Goal: Transaction & Acquisition: Purchase product/service

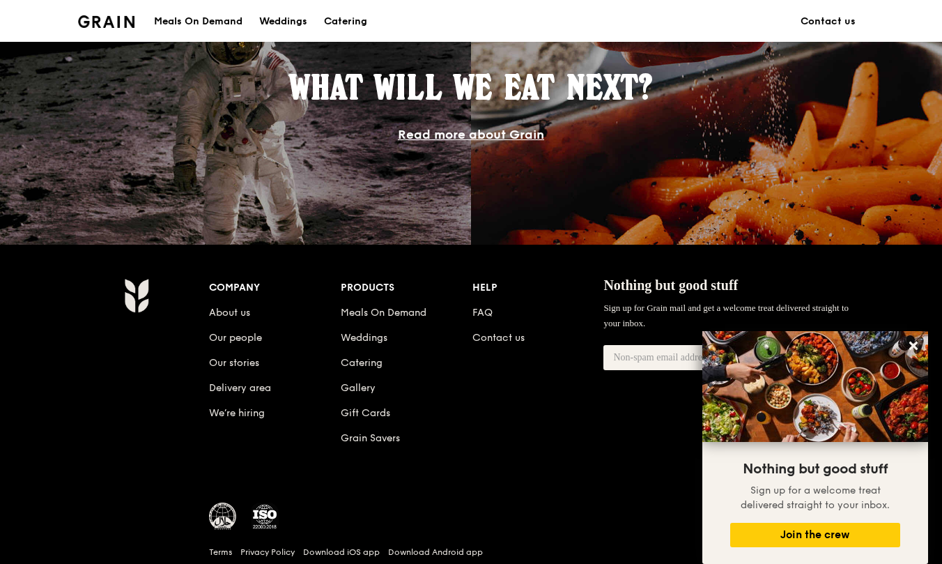
scroll to position [1272, 0]
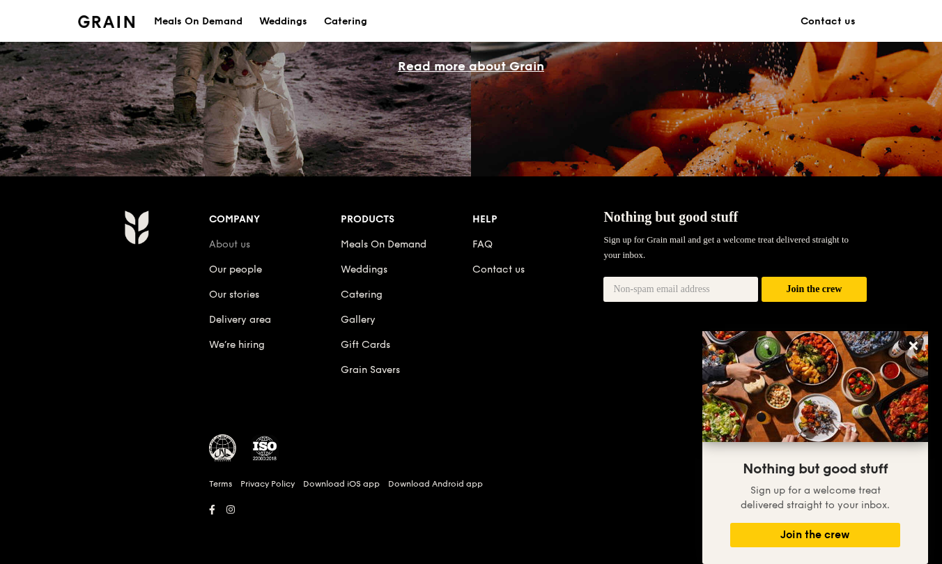
click at [243, 245] on link "About us" at bounding box center [229, 244] width 41 height 12
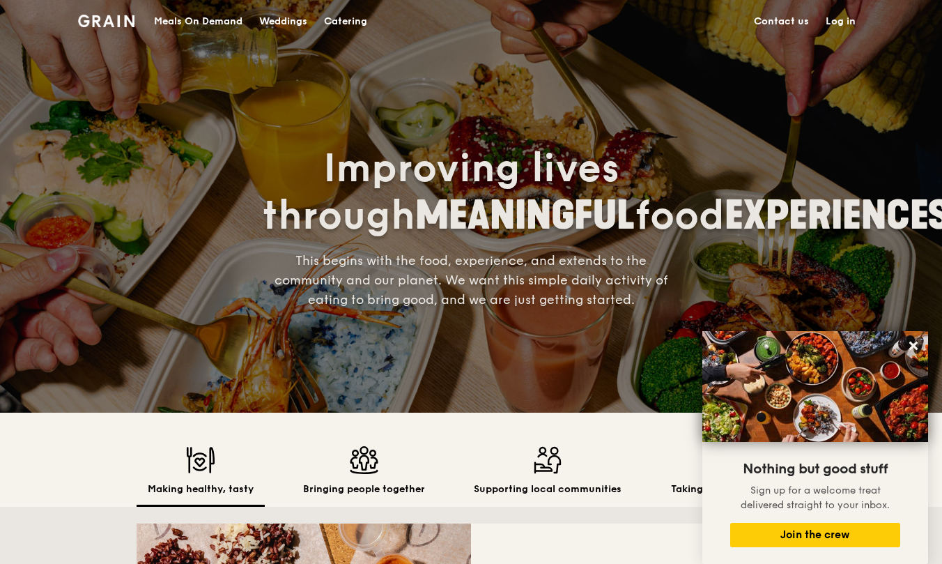
click at [342, 20] on div "Catering" at bounding box center [345, 22] width 43 height 42
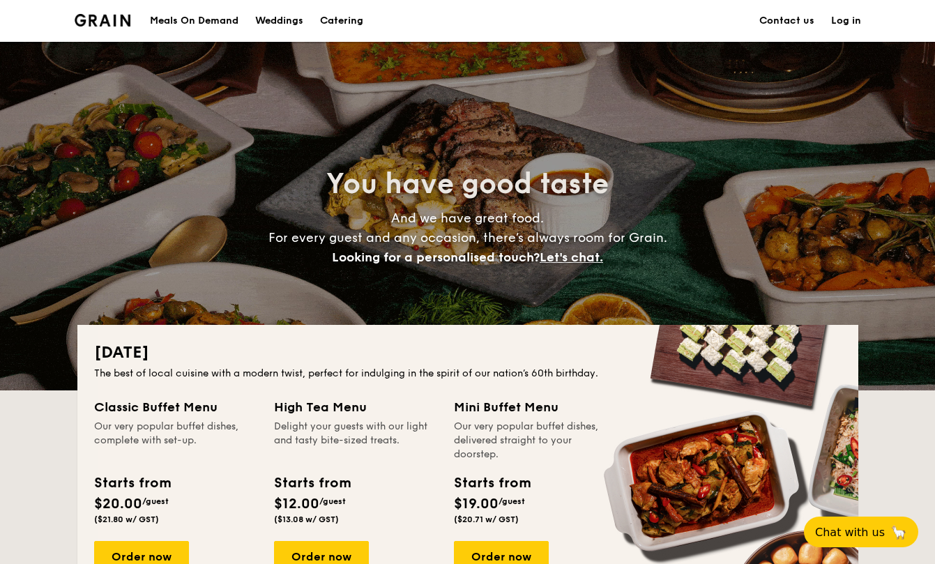
click at [225, 21] on div "Meals On Demand" at bounding box center [194, 21] width 89 height 42
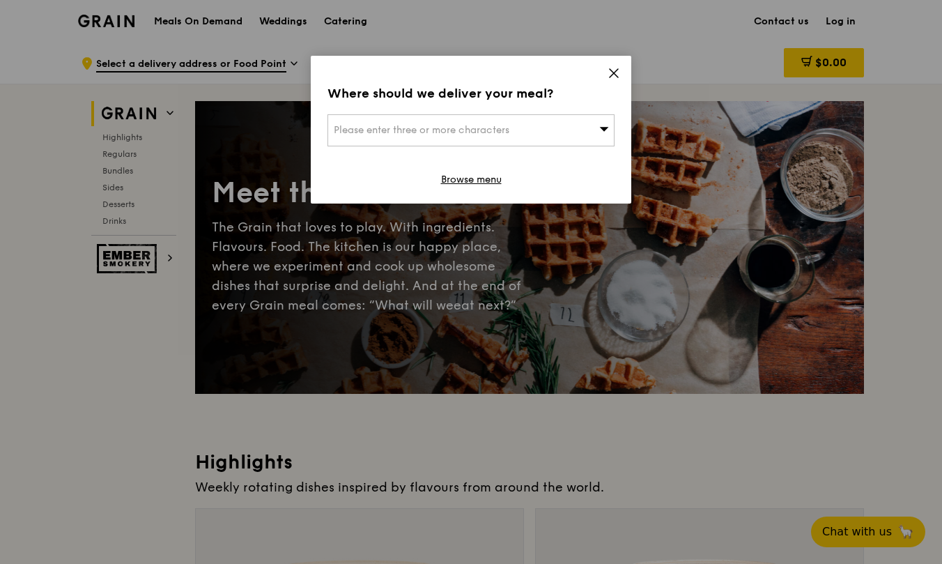
click at [610, 70] on icon at bounding box center [614, 73] width 13 height 13
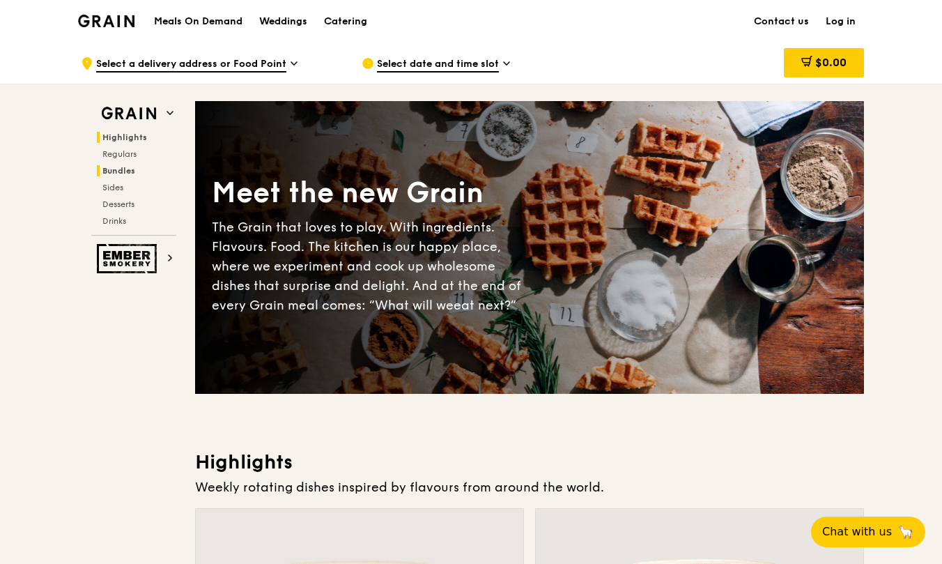
click at [128, 169] on span "Bundles" at bounding box center [118, 171] width 33 height 10
click at [356, 28] on div "Catering" at bounding box center [345, 22] width 43 height 42
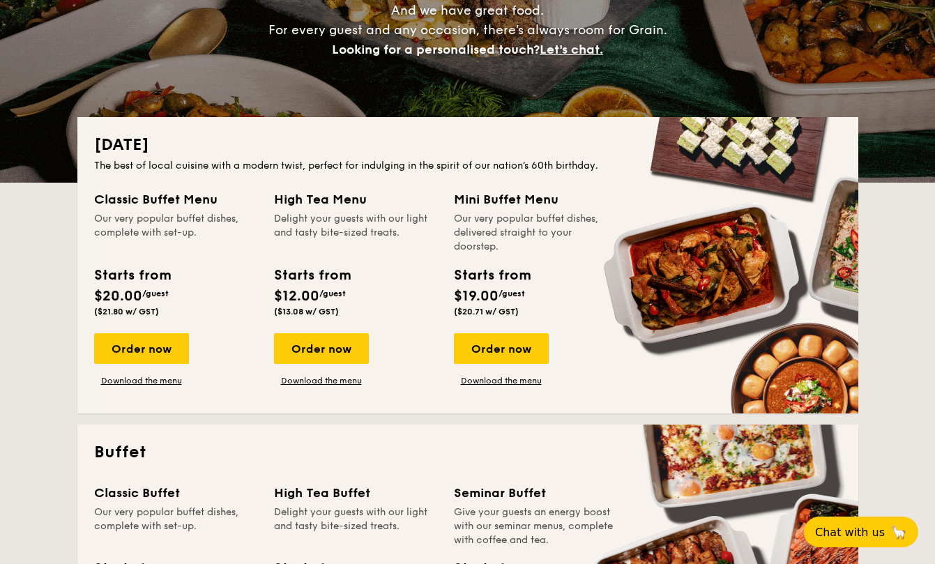
scroll to position [267, 0]
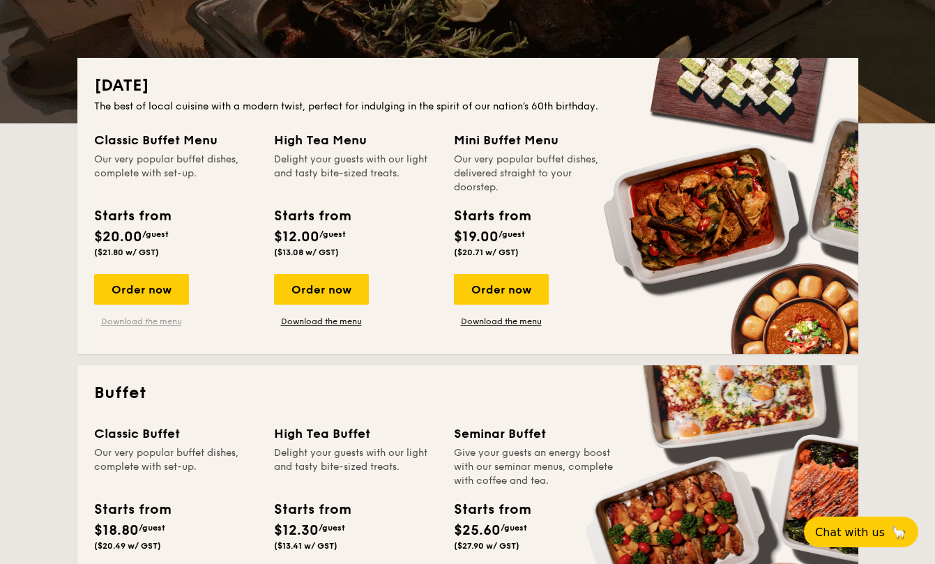
click at [168, 321] on link "Download the menu" at bounding box center [141, 321] width 95 height 11
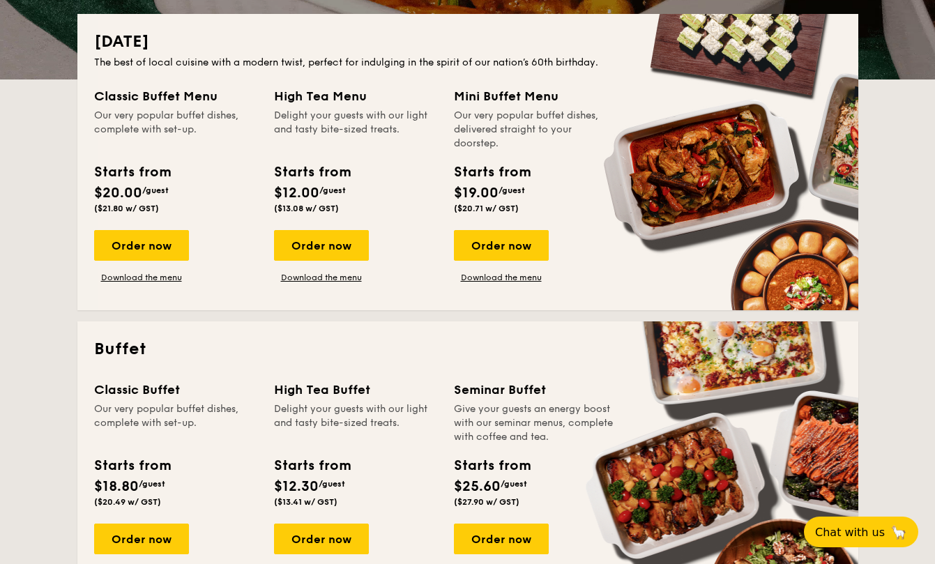
scroll to position [512, 0]
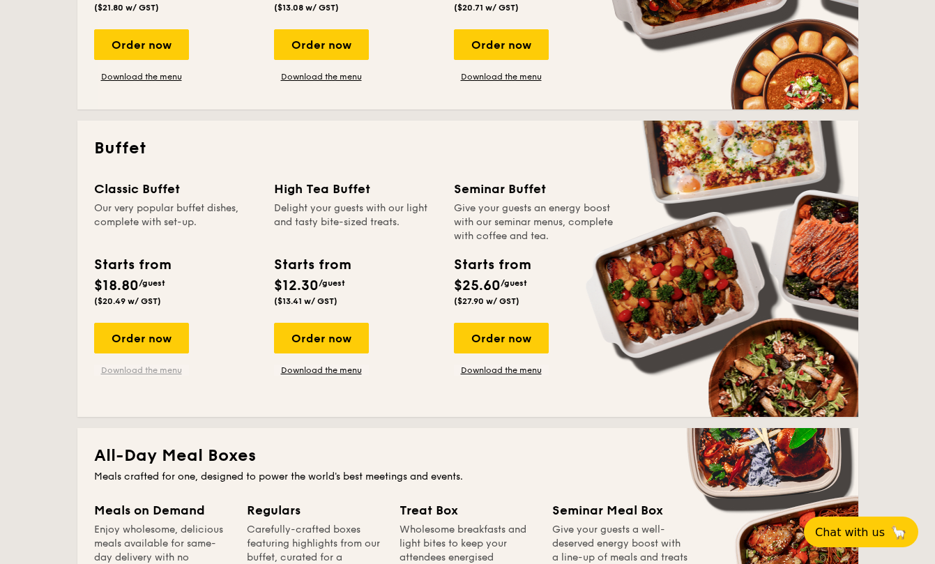
click at [158, 371] on link "Download the menu" at bounding box center [141, 370] width 95 height 11
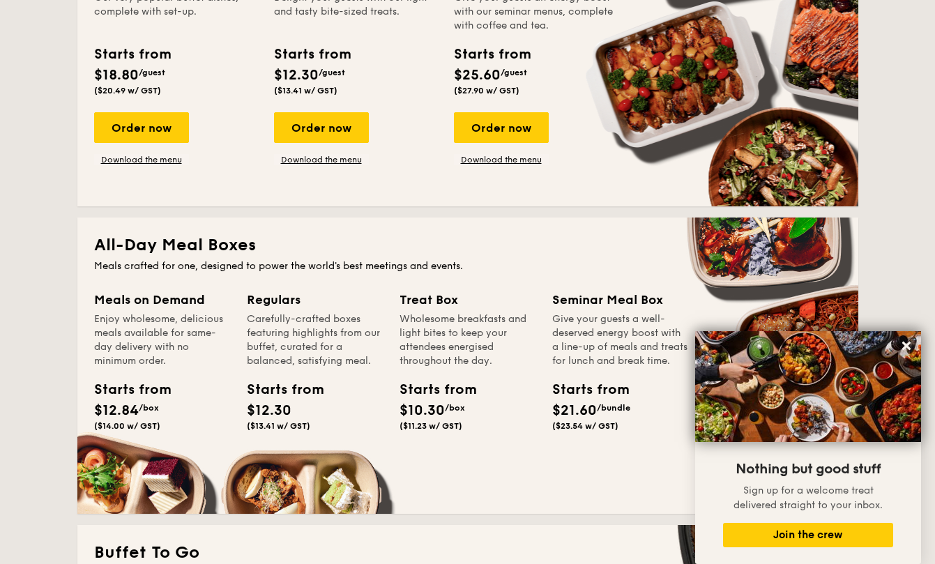
scroll to position [0, 0]
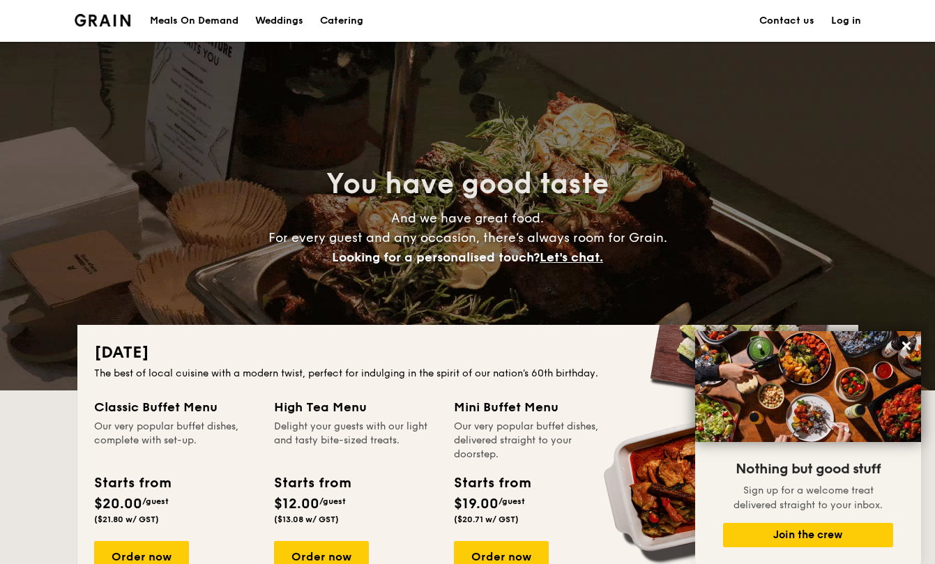
click at [177, 22] on div "Meals On Demand" at bounding box center [194, 21] width 89 height 42
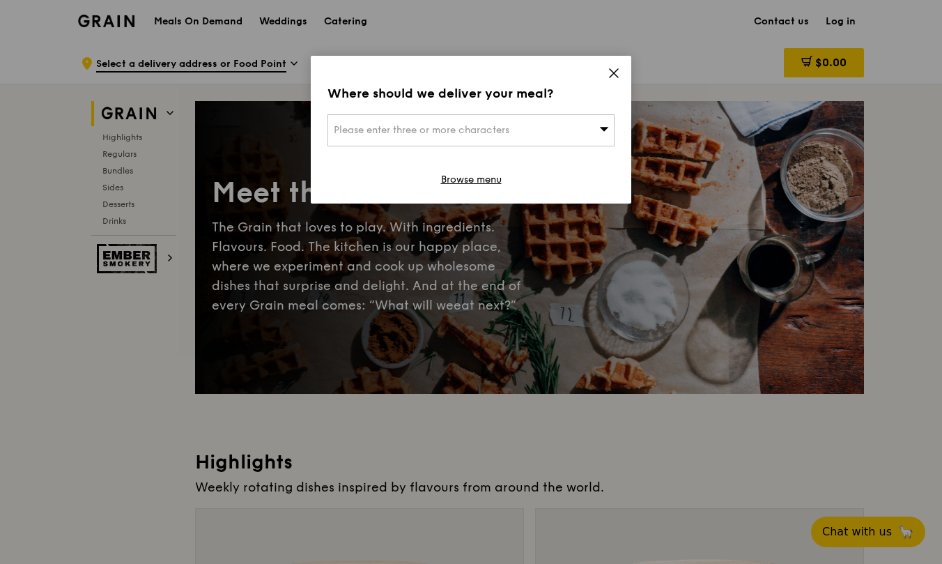
click at [611, 72] on icon at bounding box center [614, 73] width 13 height 13
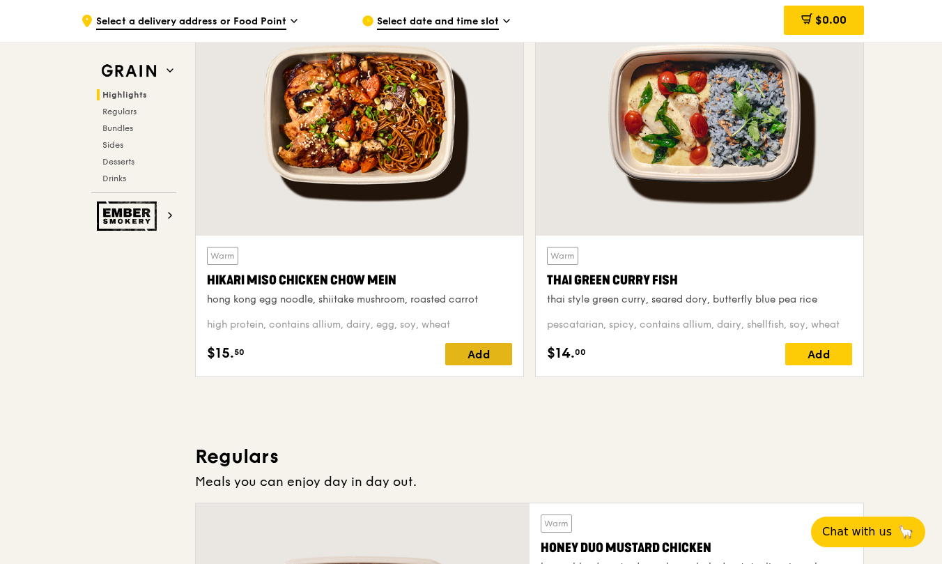
scroll to position [593, 0]
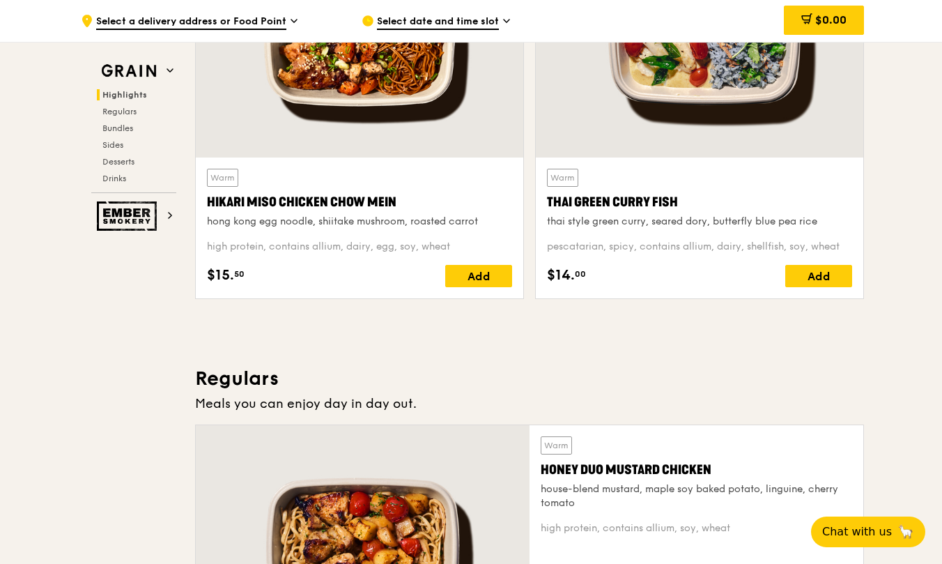
click at [116, 134] on div "Highlights Regulars Bundles Sides Desserts Drinks" at bounding box center [133, 136] width 85 height 95
click at [120, 130] on span "Bundles" at bounding box center [118, 128] width 33 height 10
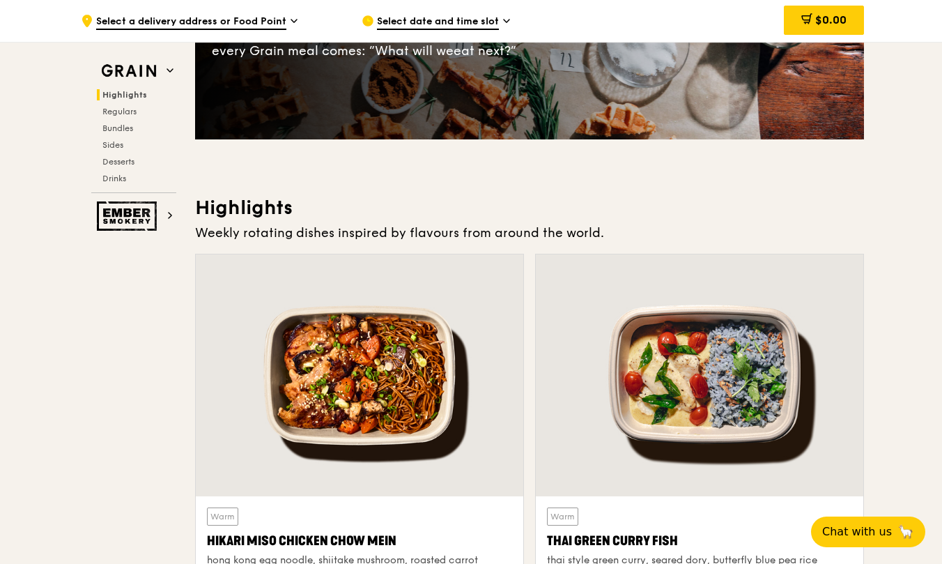
scroll to position [0, 0]
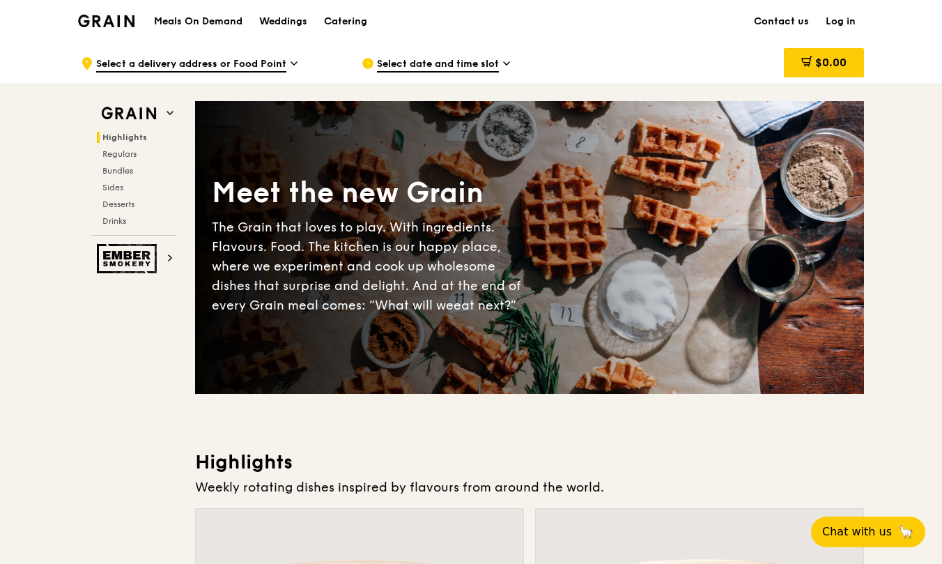
click at [201, 24] on h1 "Meals On Demand" at bounding box center [198, 22] width 89 height 14
click at [367, 20] on div "Catering" at bounding box center [345, 22] width 43 height 42
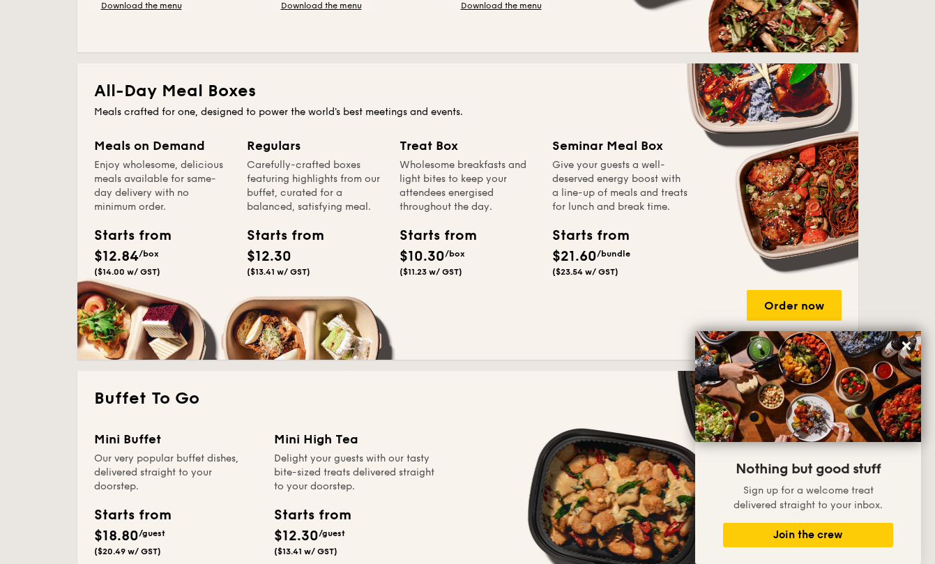
scroll to position [894, 0]
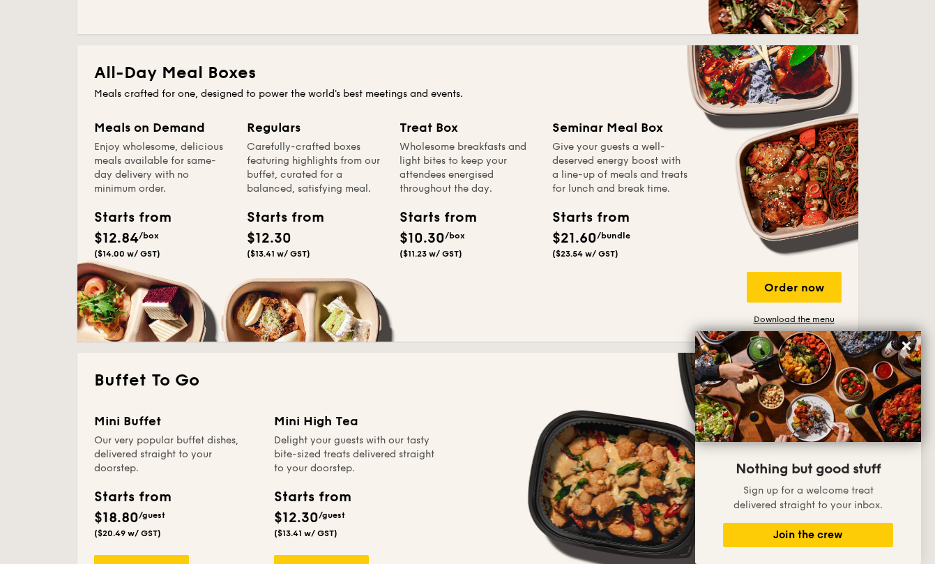
click at [131, 123] on div "Meals on Demand" at bounding box center [162, 128] width 136 height 20
copy div "Meals on Demand"
click at [414, 263] on div "Starts from $10.30 /box ($11.23 w/ GST)" at bounding box center [467, 235] width 147 height 57
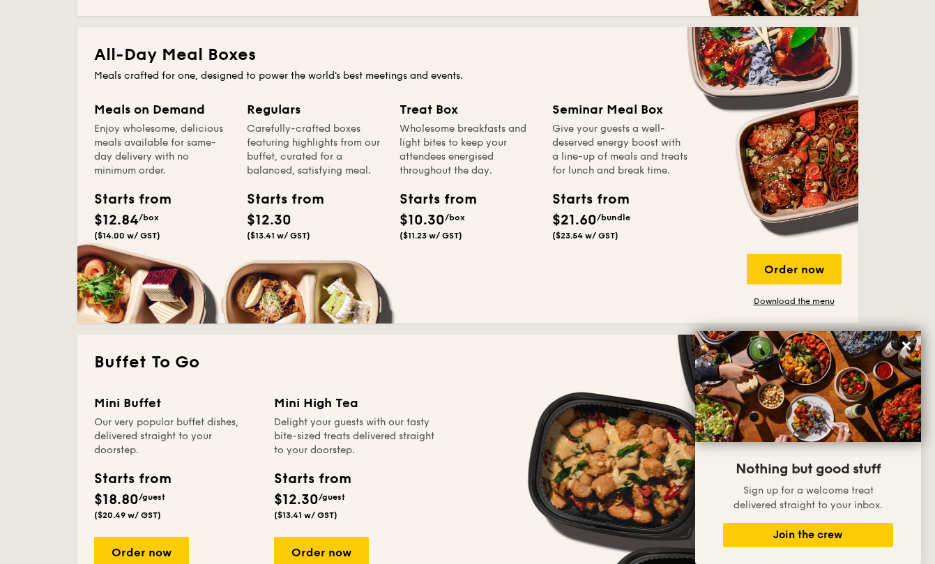
scroll to position [922, 0]
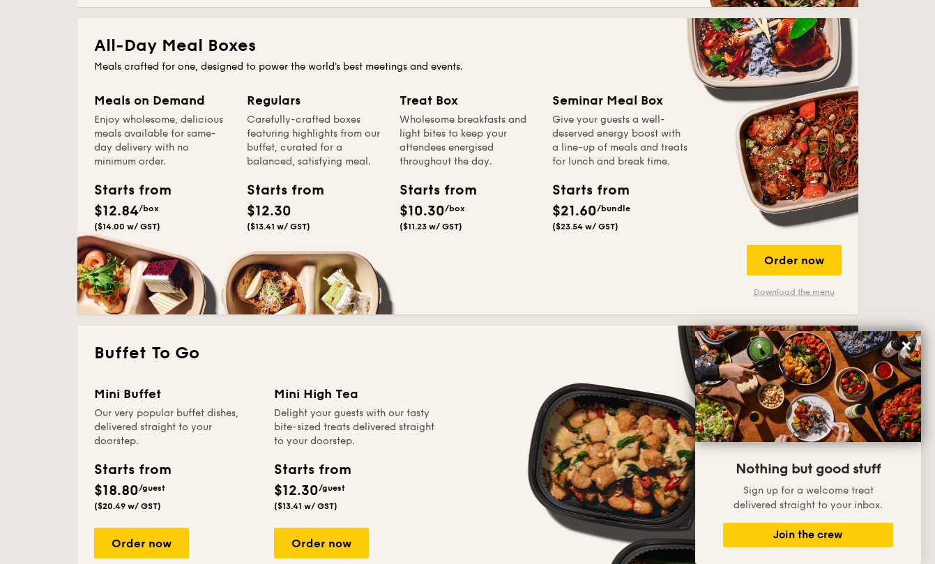
click at [802, 292] on link "Download the menu" at bounding box center [794, 292] width 95 height 11
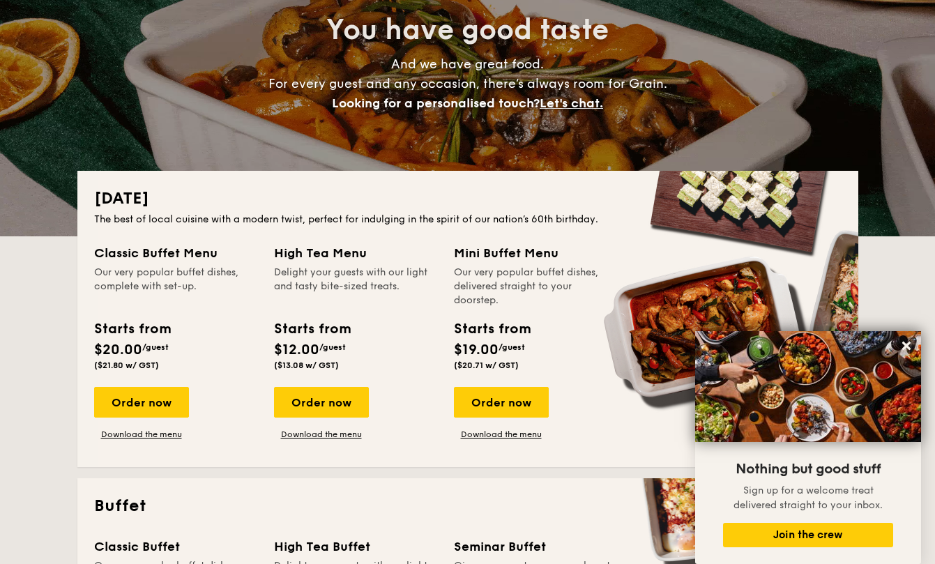
scroll to position [0, 0]
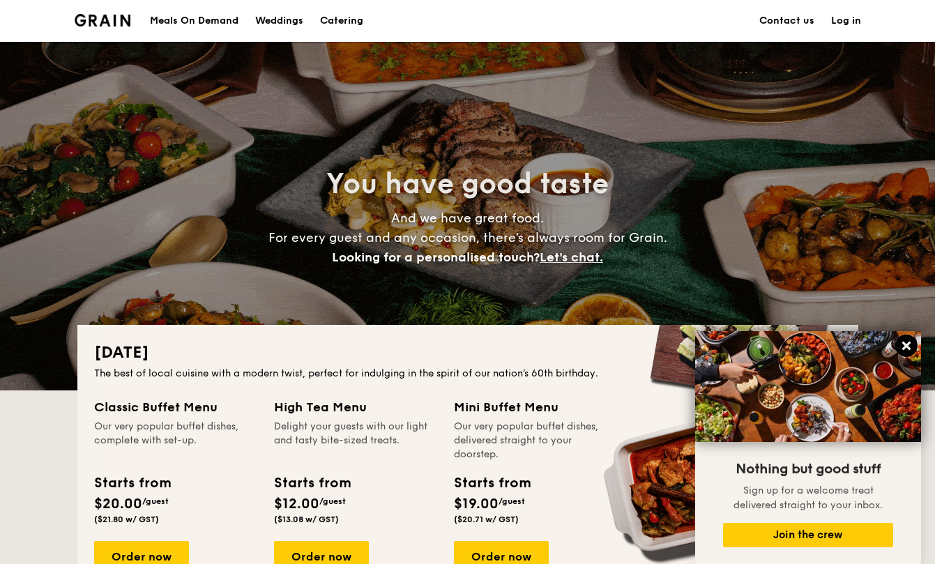
click at [905, 348] on icon at bounding box center [906, 346] width 8 height 8
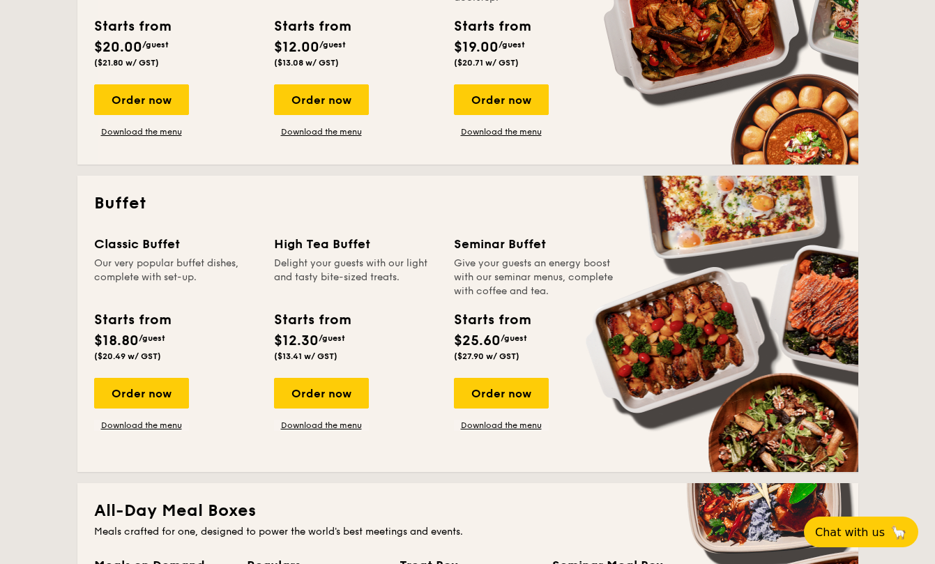
scroll to position [912, 0]
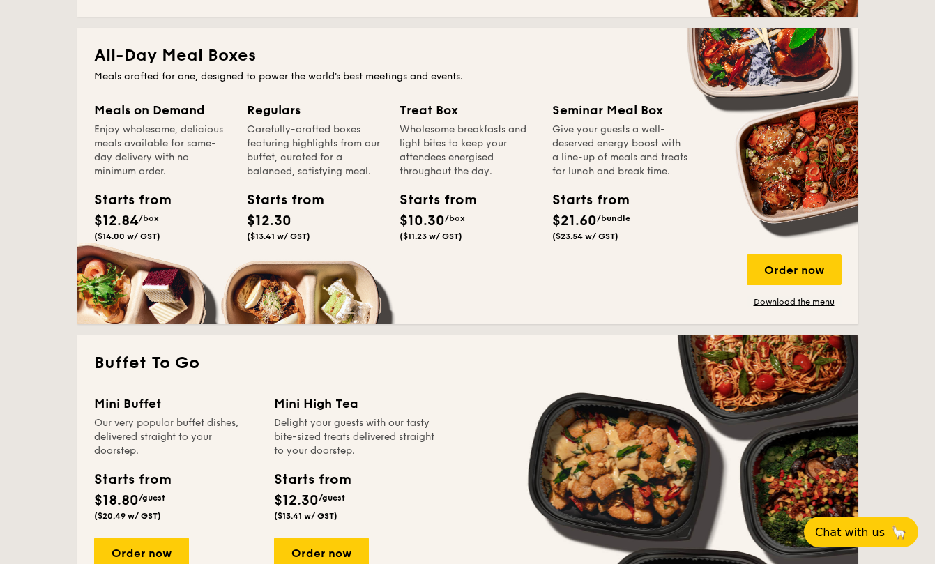
click at [220, 53] on h2 "All-Day Meal Boxes" at bounding box center [467, 56] width 747 height 22
copy h2 "All-Day Meal Boxes"
click at [257, 113] on div "Regulars" at bounding box center [315, 110] width 136 height 20
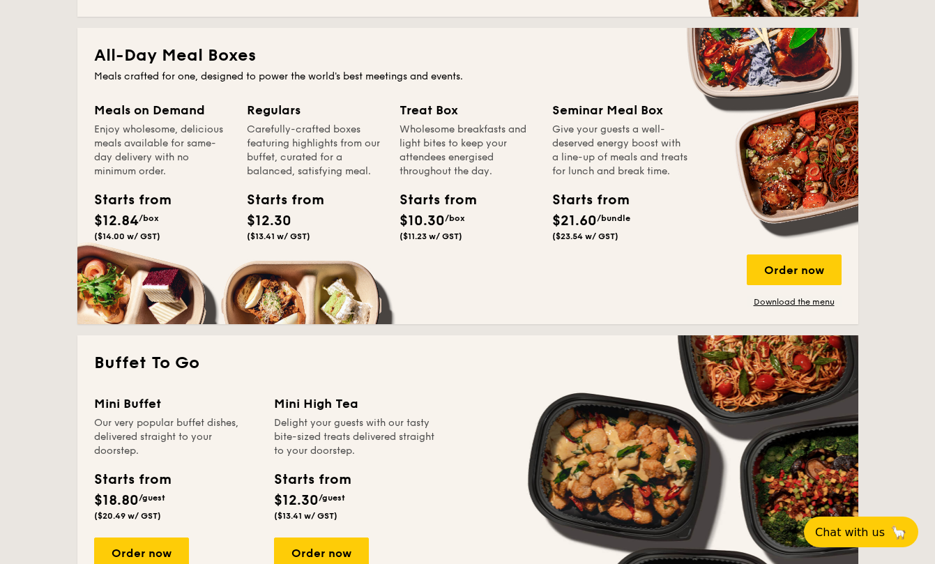
click at [257, 113] on div "Regulars" at bounding box center [315, 110] width 136 height 20
copy div "Regulars"
click at [457, 107] on div "Treat Box" at bounding box center [467, 110] width 136 height 20
click at [427, 112] on div "Treat Box" at bounding box center [467, 110] width 136 height 20
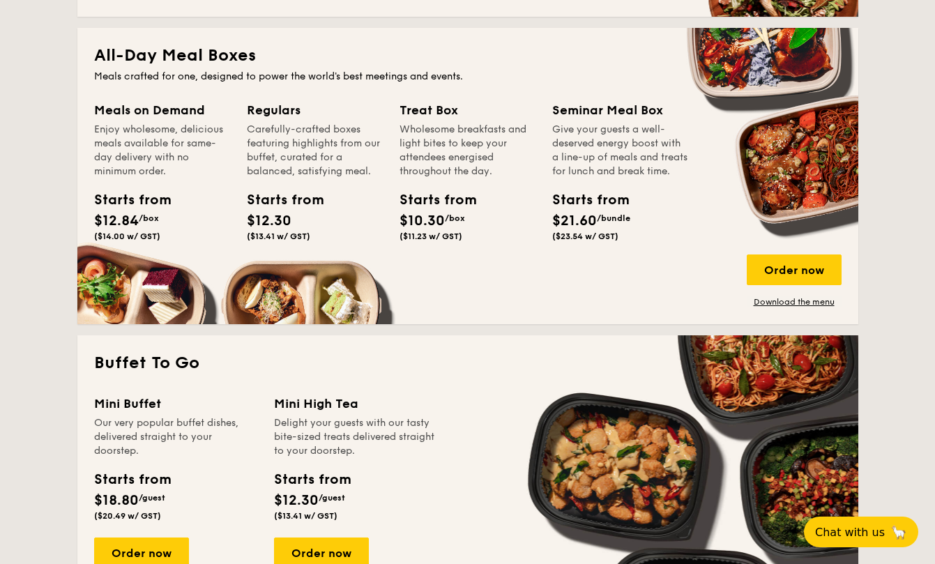
click at [427, 112] on div "Treat Box" at bounding box center [467, 110] width 136 height 20
copy div "Treat Box"
click at [178, 110] on div "Meals on Demand" at bounding box center [162, 110] width 136 height 20
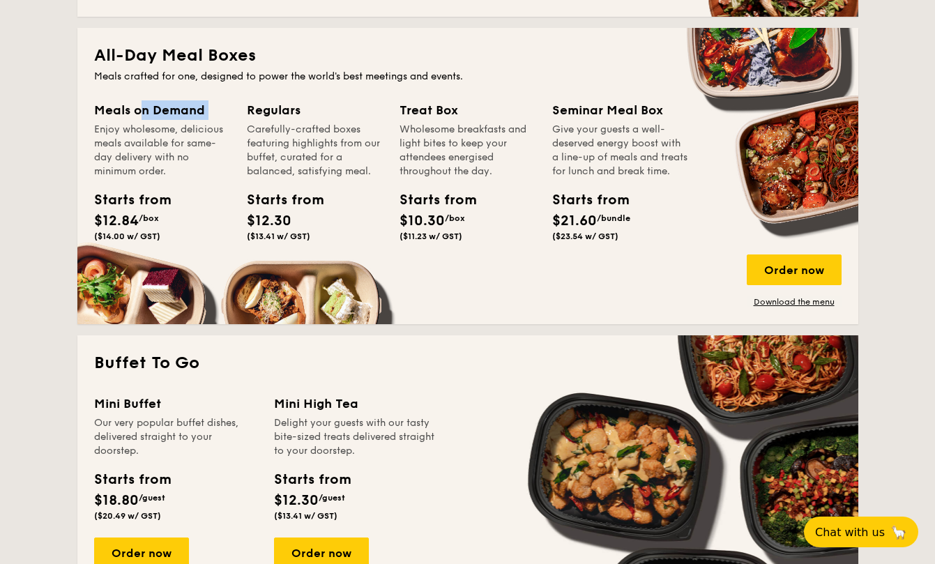
click at [178, 110] on div "Meals on Demand" at bounding box center [162, 110] width 136 height 20
copy div "Meals on Demand"
click at [610, 109] on div "Seminar Meal Box" at bounding box center [620, 110] width 136 height 20
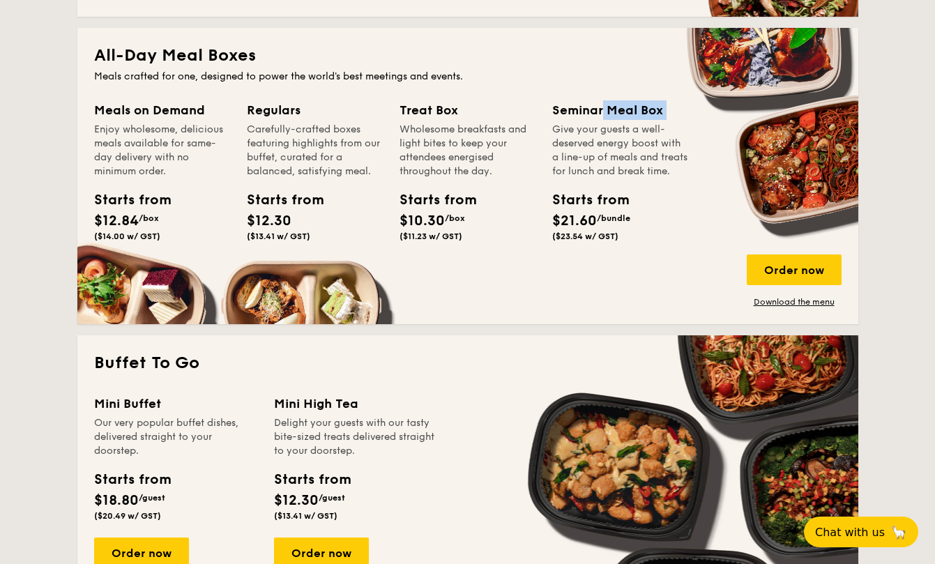
copy div "Seminar Meal Box"
click at [201, 162] on div "Enjoy wholesome, delicious meals available for same-day delivery with no minimu…" at bounding box center [162, 151] width 136 height 56
click at [169, 222] on div "Starts from $12.84 /box ($14.00 w/ GST)" at bounding box center [162, 218] width 147 height 57
drag, startPoint x: 167, startPoint y: 238, endPoint x: 90, endPoint y: 202, distance: 85.2
click at [90, 202] on div "Starts from $12.84 /box ($14.00 w/ GST)" at bounding box center [162, 218] width 147 height 57
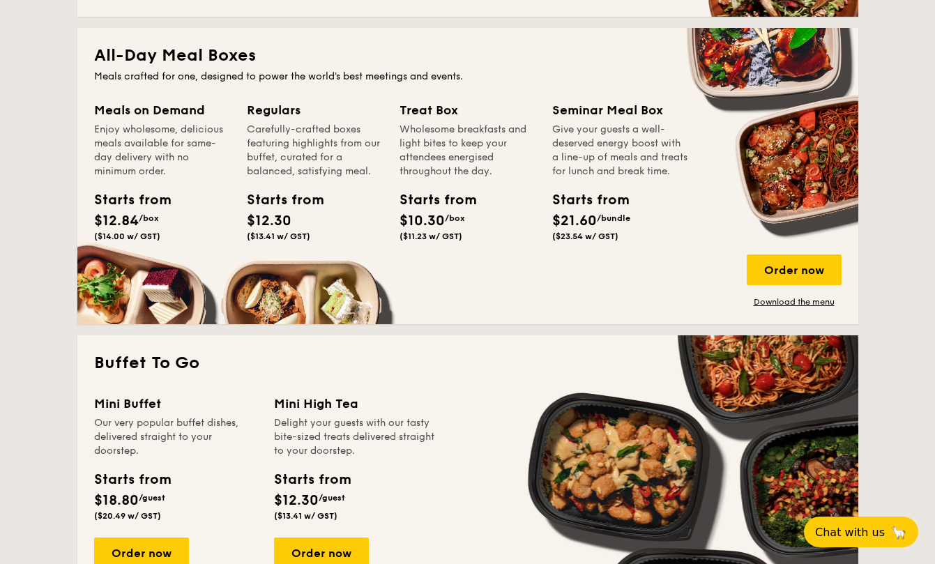
copy div "Starts from $12.84 /box ($14.00 w/ GST)"
drag, startPoint x: 344, startPoint y: 236, endPoint x: 253, endPoint y: 196, distance: 99.9
click at [253, 196] on div "Starts from $12.30 ($13.41 w/ GST)" at bounding box center [314, 218] width 147 height 57
click at [326, 237] on div "Starts from $12.30 ($13.41 w/ GST)" at bounding box center [314, 218] width 147 height 57
drag, startPoint x: 319, startPoint y: 236, endPoint x: 242, endPoint y: 201, distance: 84.6
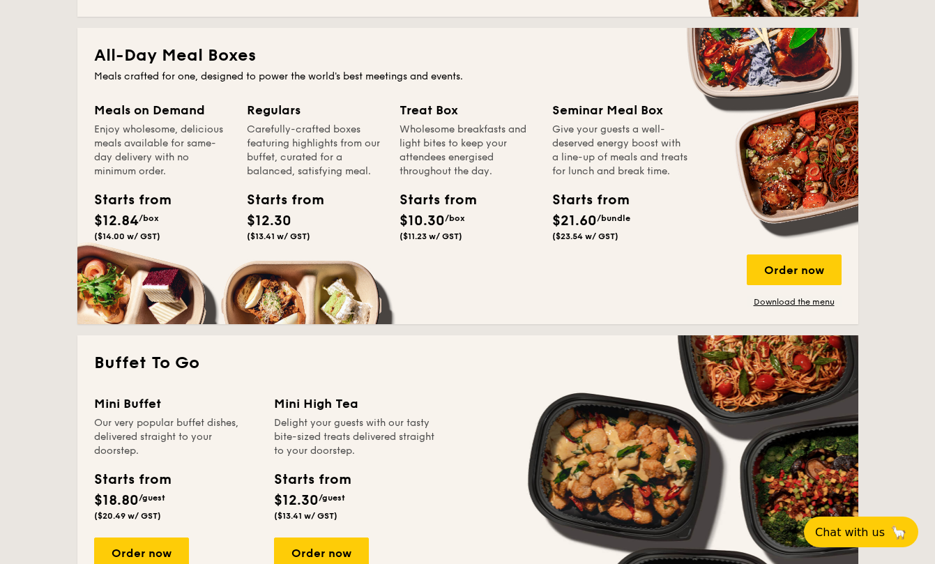
click at [242, 201] on div "Starts from $12.30 ($13.41 w/ GST)" at bounding box center [314, 218] width 147 height 57
copy div "Starts from $12.30 ($13.41 w/ GST)"
drag, startPoint x: 478, startPoint y: 234, endPoint x: 397, endPoint y: 198, distance: 89.3
click at [397, 198] on div "Starts from $10.30 /box ($11.23 w/ GST)" at bounding box center [467, 218] width 147 height 57
copy div "Starts from $10.30 /box ($11.23 w/ GST)"
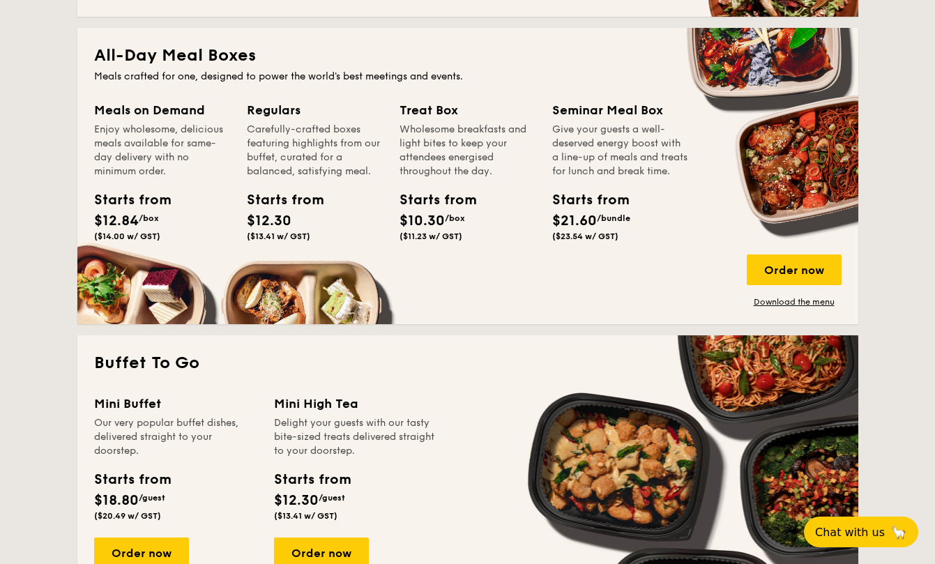
drag, startPoint x: 629, startPoint y: 256, endPoint x: 554, endPoint y: 215, distance: 85.2
click at [554, 215] on div "Starts from $21.60 /bundle ($23.54 w/ GST)" at bounding box center [620, 218] width 147 height 57
copy div "Starts from $21.60 /bundle ($23.54 w/ GST)"
click at [609, 178] on div "Give your guests a well-deserved energy boost with a line-up of meals and treat…" at bounding box center [620, 151] width 136 height 56
drag, startPoint x: 598, startPoint y: 183, endPoint x: 566, endPoint y: 142, distance: 52.2
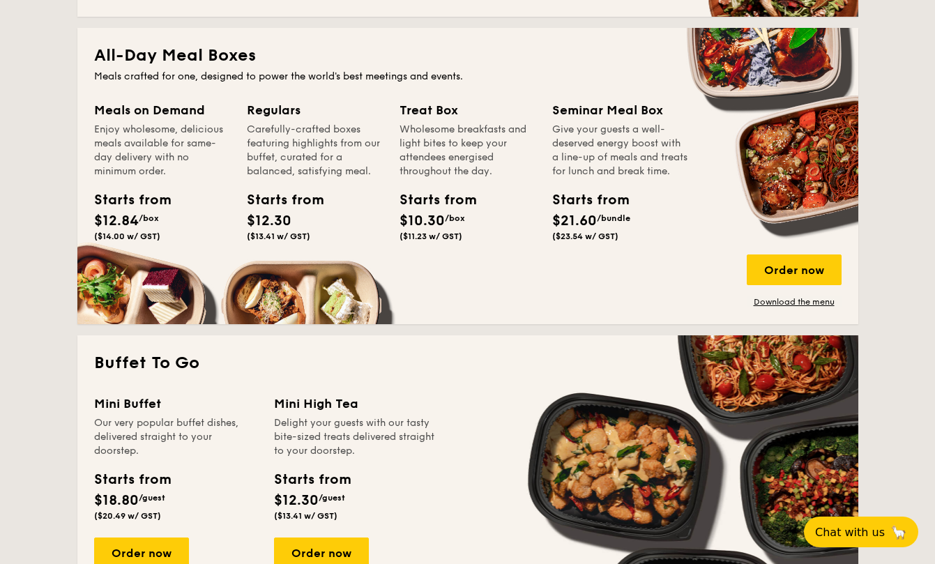
click at [566, 142] on div "Give your guests a well-deserved energy boost with a line-up of meals and treat…" at bounding box center [620, 151] width 136 height 56
click at [615, 178] on div "Give your guests a well-deserved energy boost with a line-up of meals and treat…" at bounding box center [620, 151] width 136 height 56
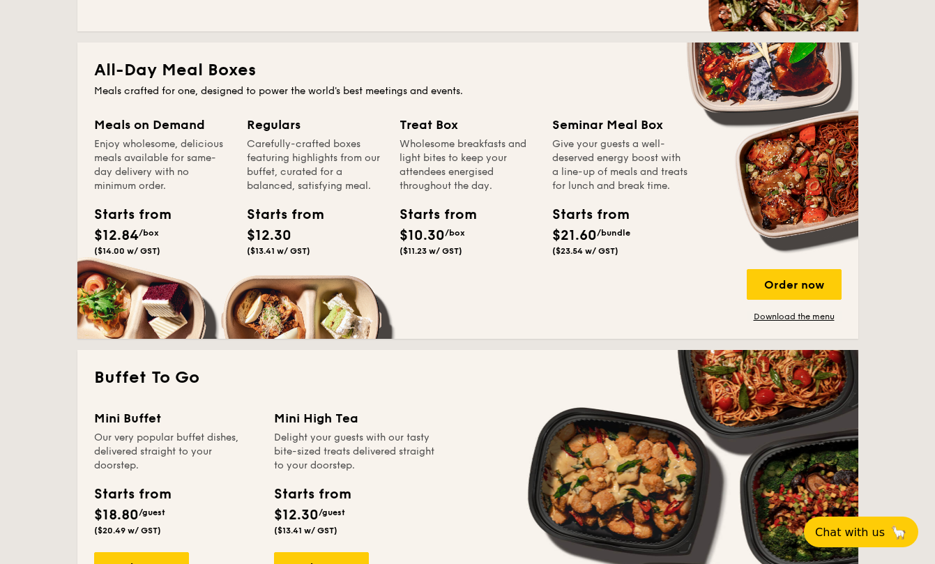
scroll to position [880, 0]
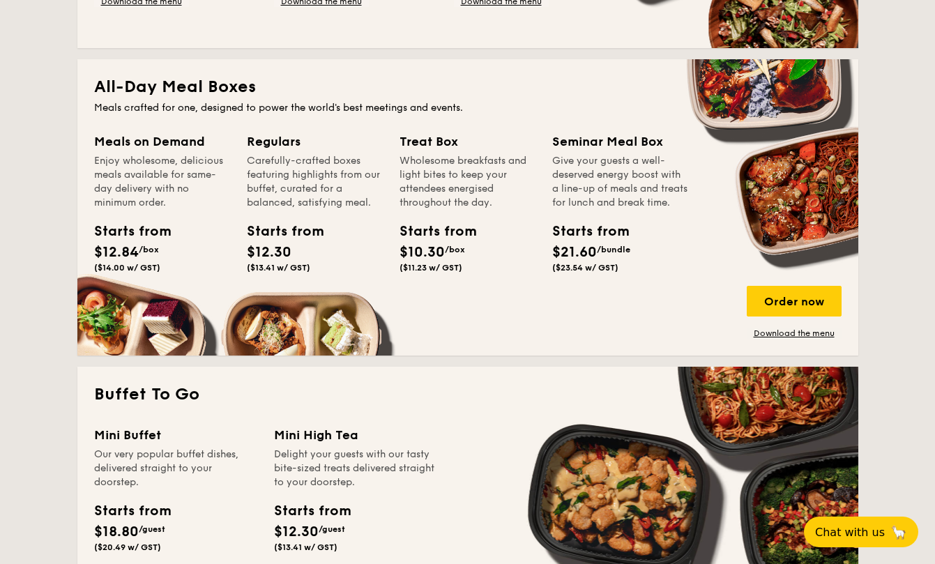
click at [293, 280] on div "Regulars Carefully-crafted boxes featuring highlights from our buffet, curated …" at bounding box center [323, 222] width 153 height 180
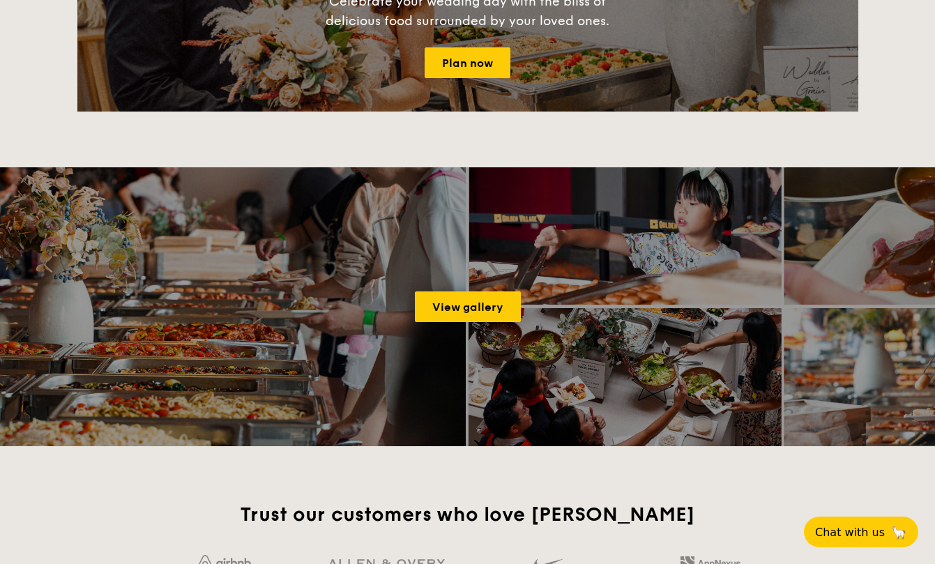
scroll to position [2068, 0]
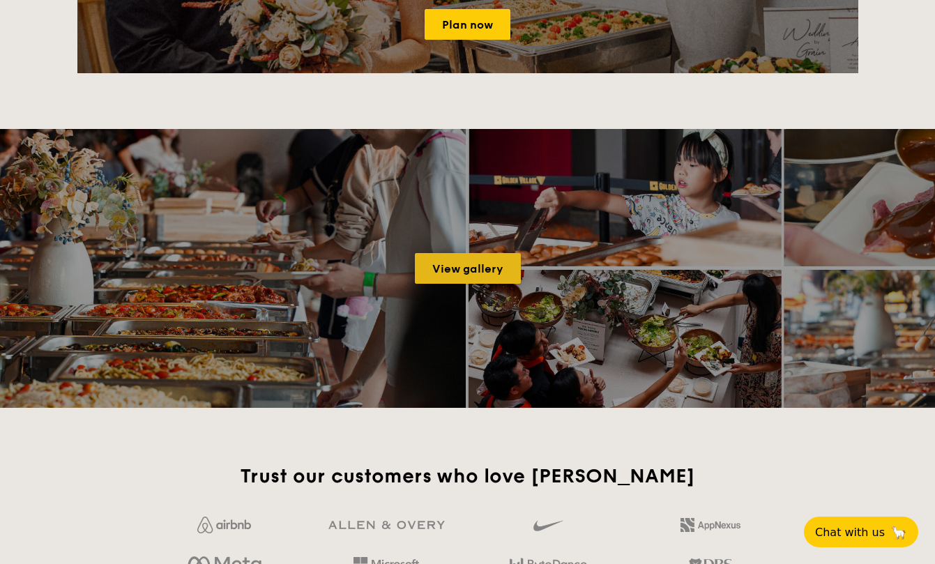
click at [462, 270] on link "View gallery" at bounding box center [468, 268] width 106 height 31
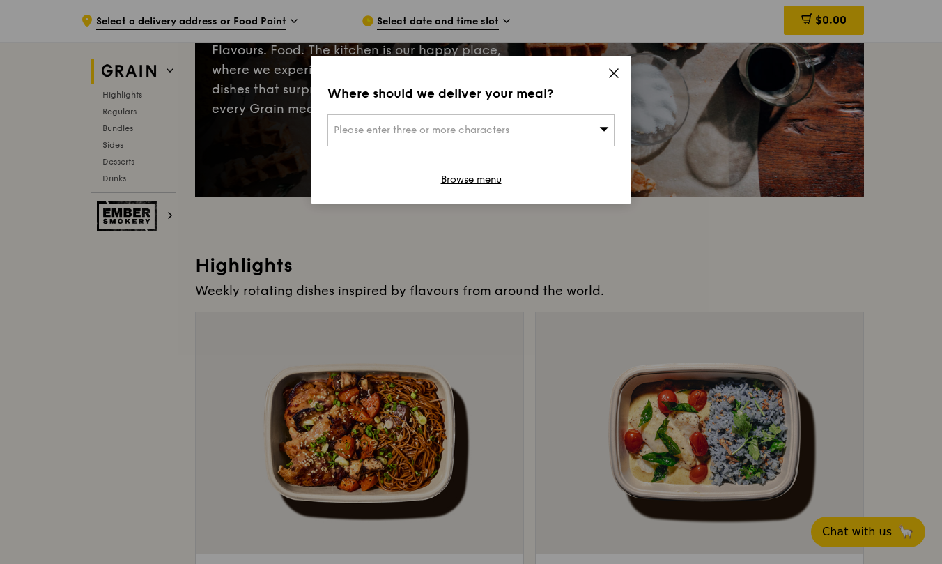
click at [613, 70] on icon at bounding box center [614, 73] width 13 height 13
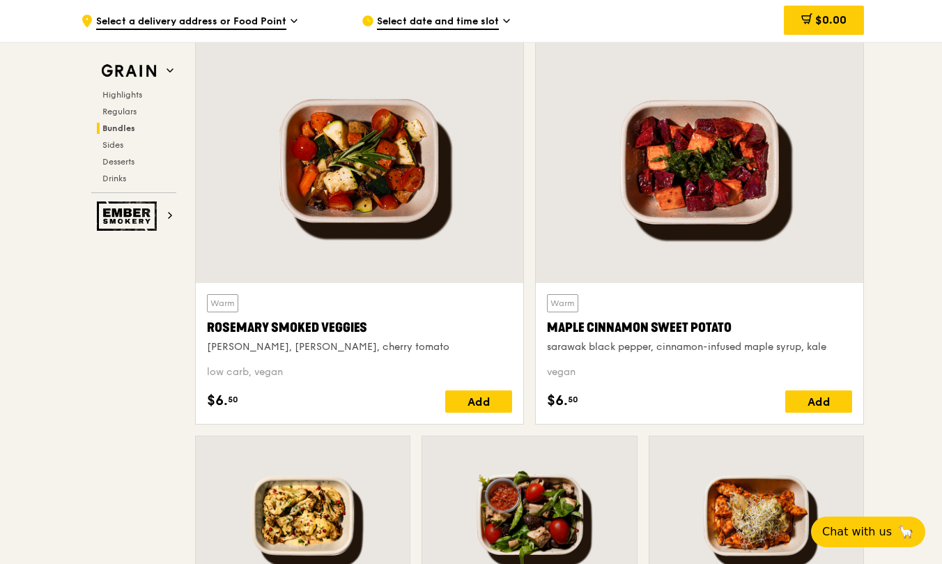
scroll to position [3059, 0]
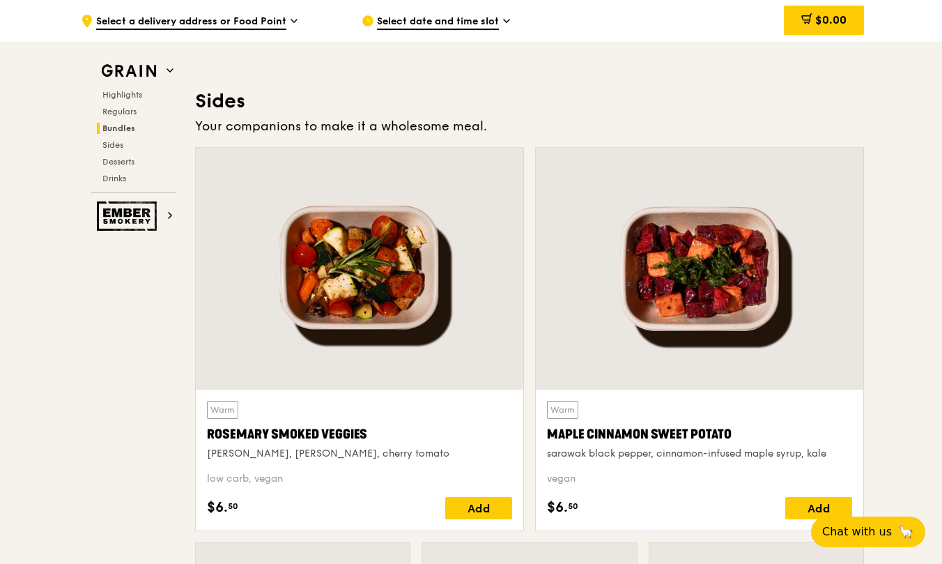
click at [123, 124] on span "Bundles" at bounding box center [118, 128] width 33 height 10
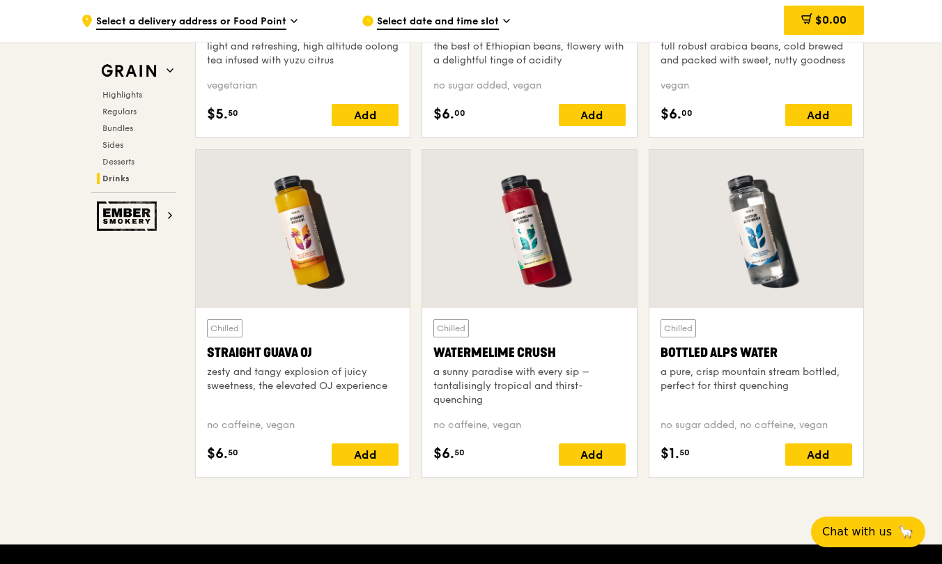
scroll to position [5794, 0]
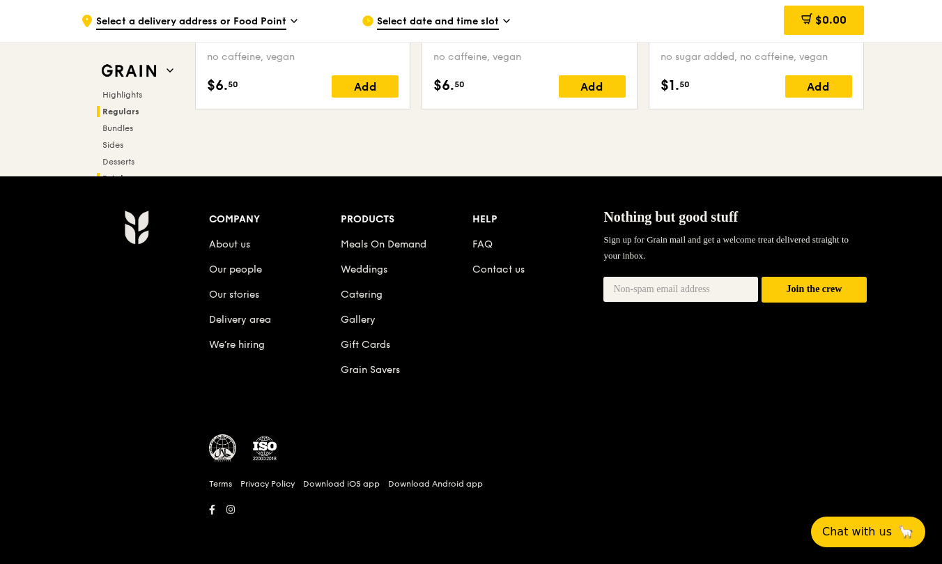
click at [135, 112] on span "Regulars" at bounding box center [120, 112] width 37 height 10
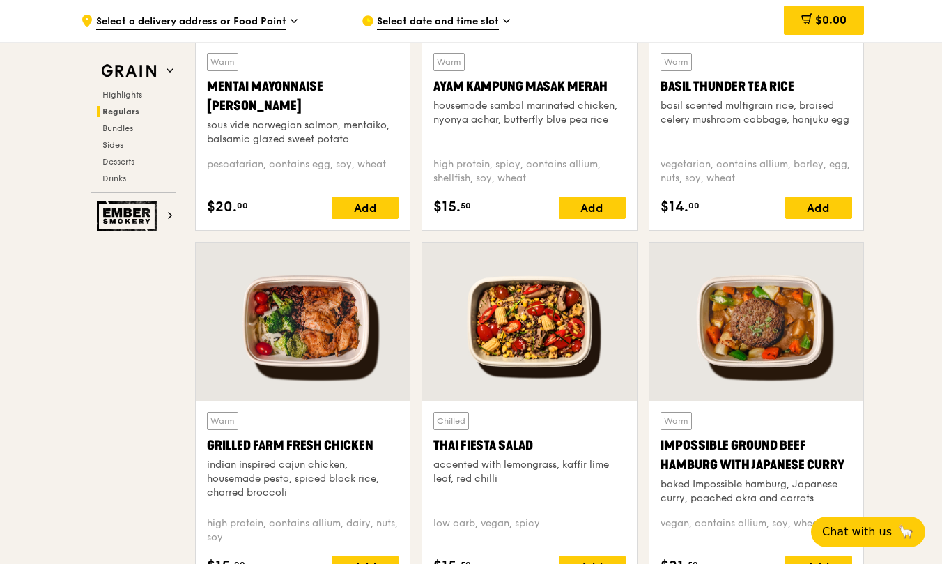
scroll to position [1391, 0]
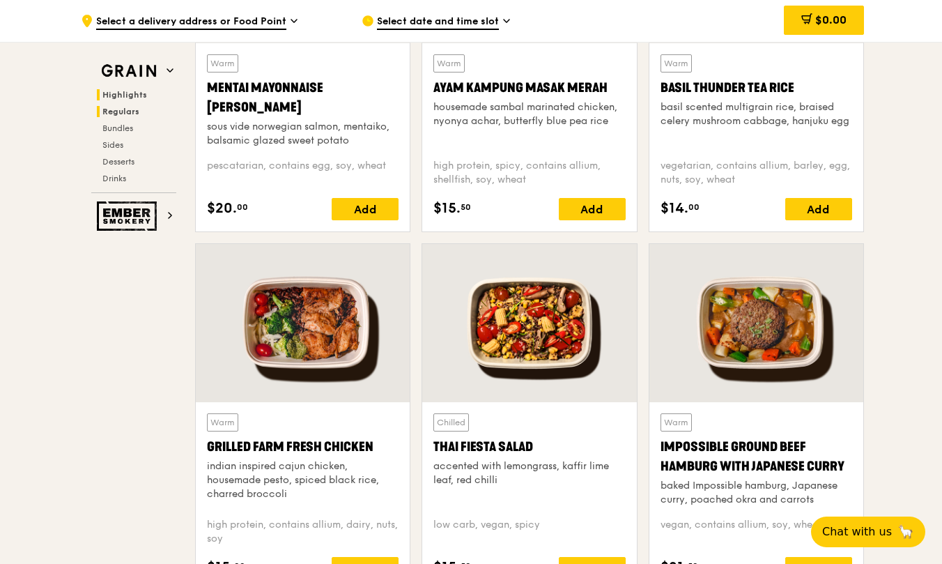
click at [130, 94] on span "Highlights" at bounding box center [124, 95] width 45 height 10
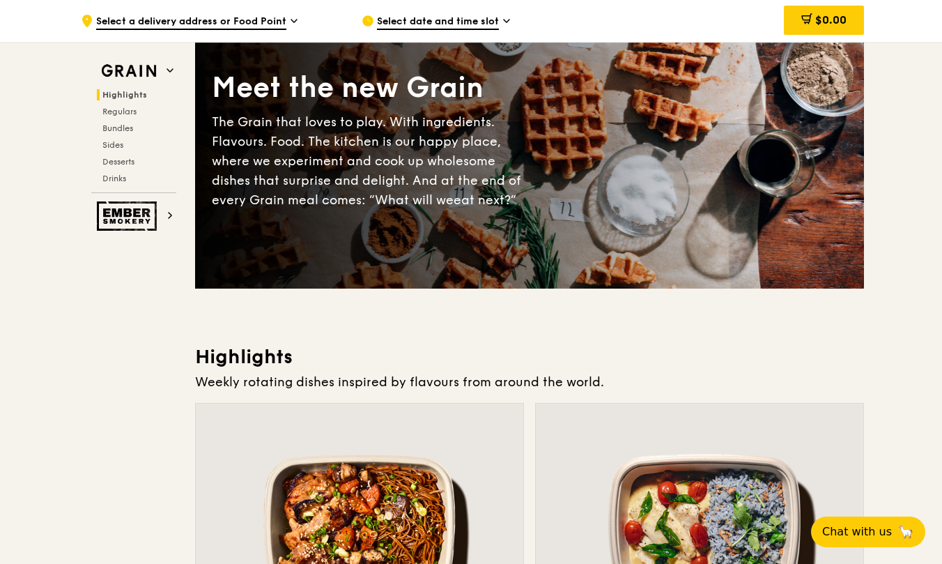
scroll to position [0, 0]
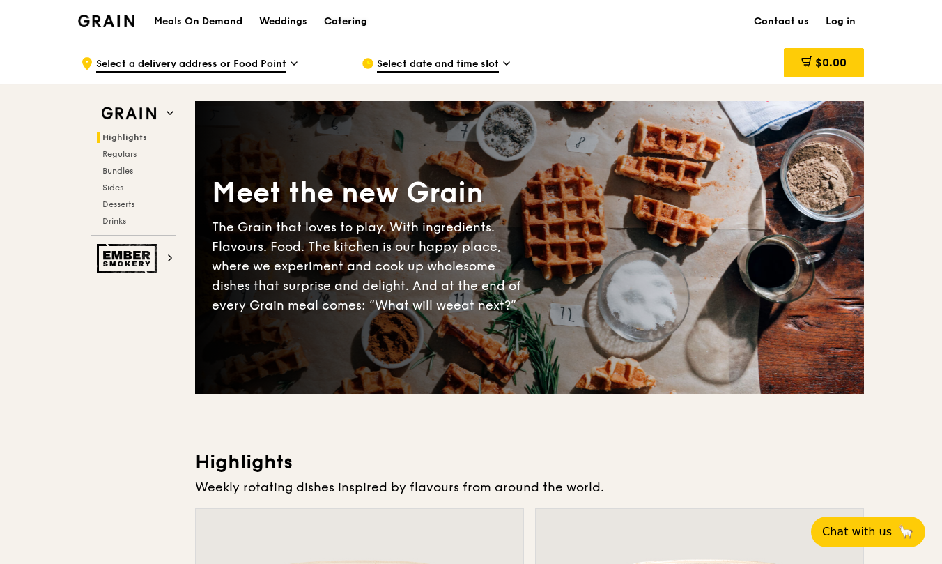
click at [348, 22] on div "Catering" at bounding box center [345, 22] width 43 height 42
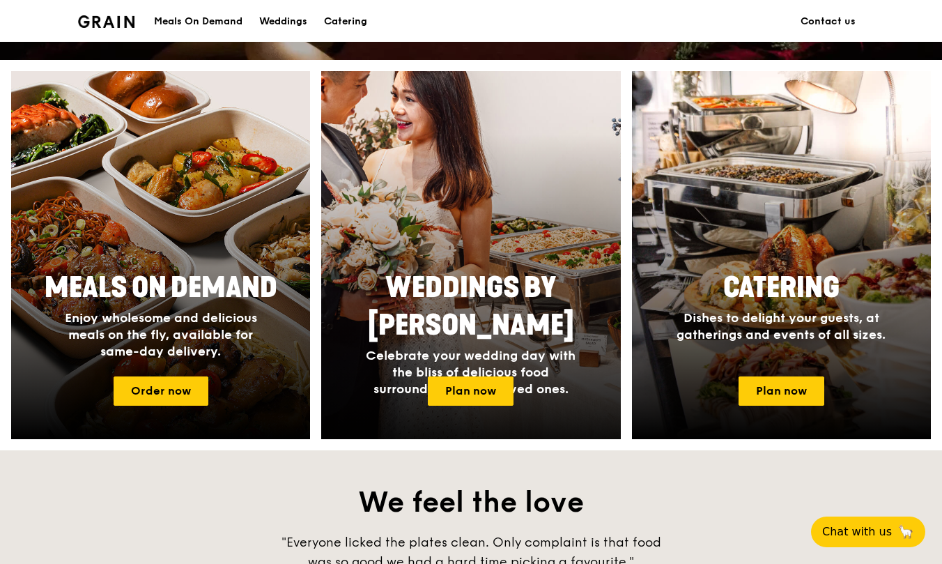
scroll to position [682, 0]
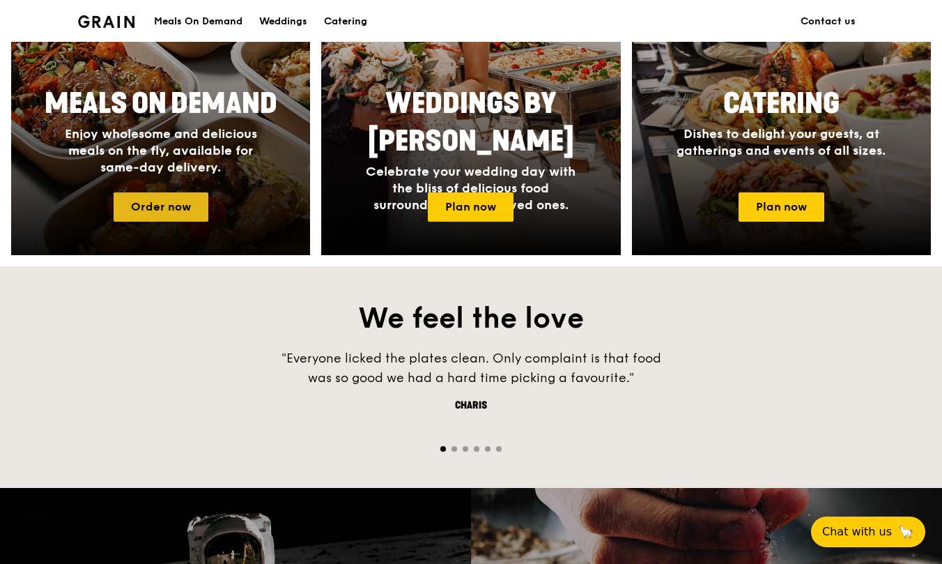
click at [156, 206] on link "Order now" at bounding box center [161, 206] width 95 height 29
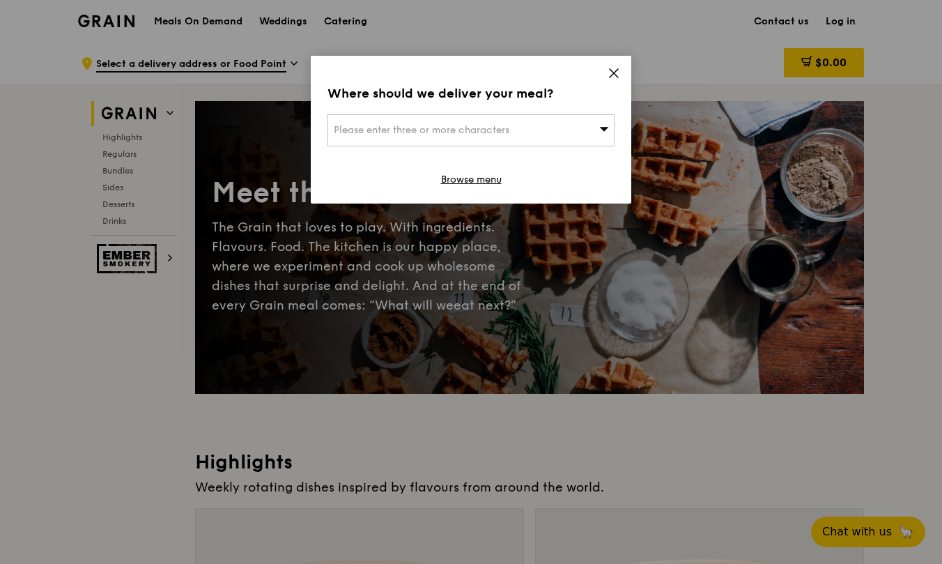
click at [618, 73] on icon at bounding box center [614, 73] width 13 height 13
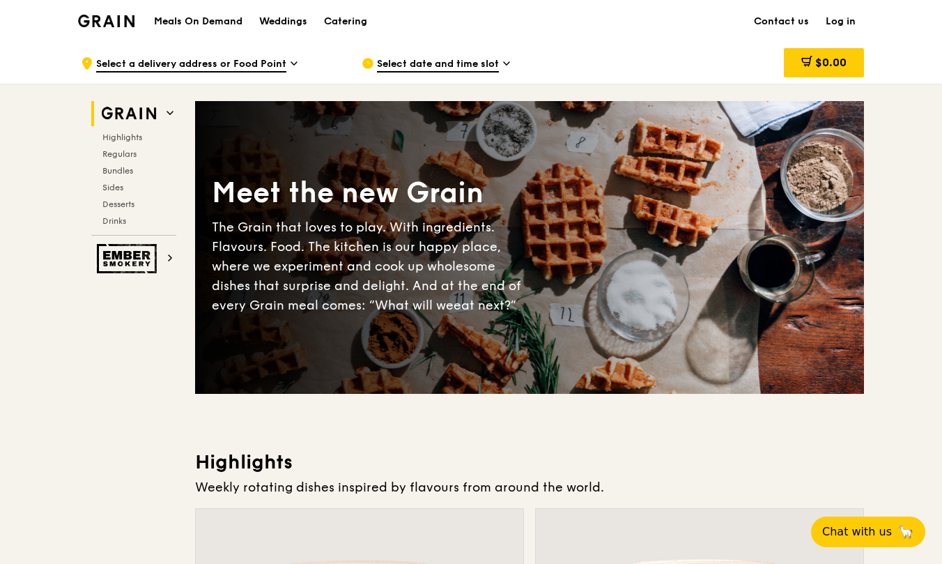
scroll to position [332, 0]
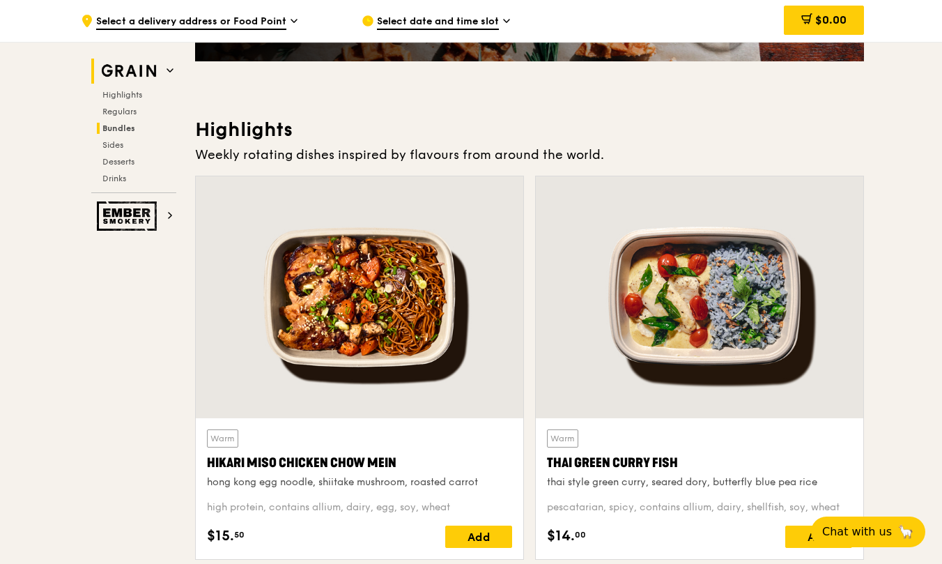
click at [134, 128] on span "Bundles" at bounding box center [118, 128] width 33 height 10
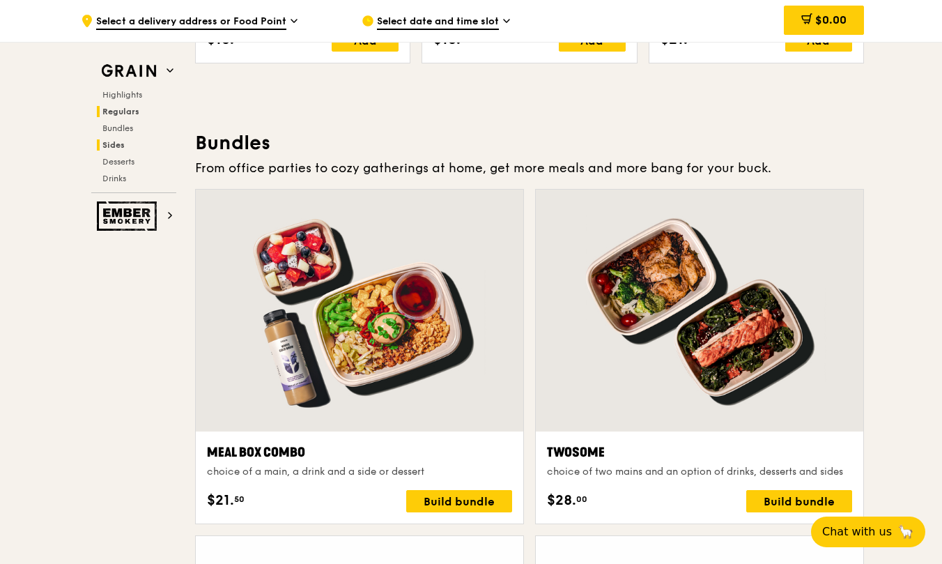
scroll to position [1994, 0]
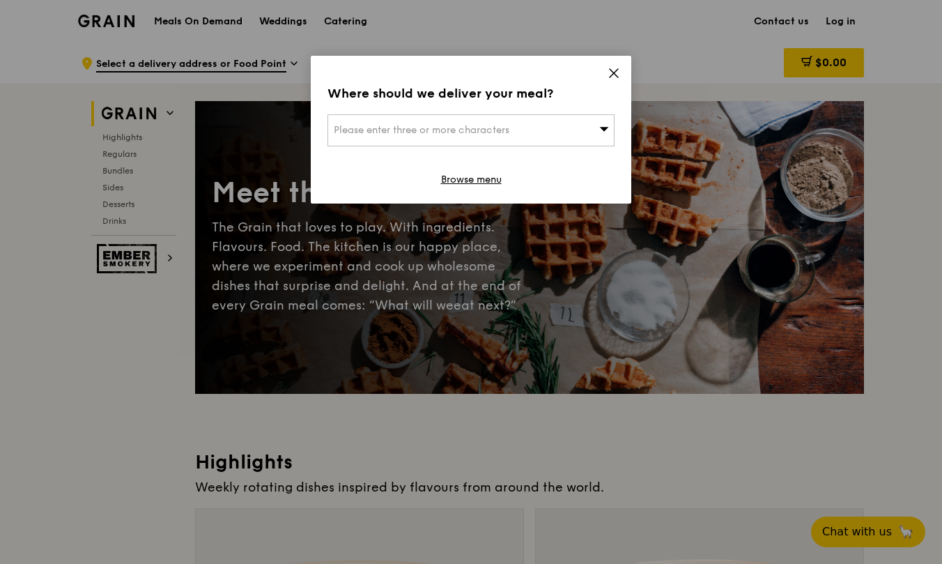
click at [616, 69] on icon at bounding box center [614, 73] width 13 height 13
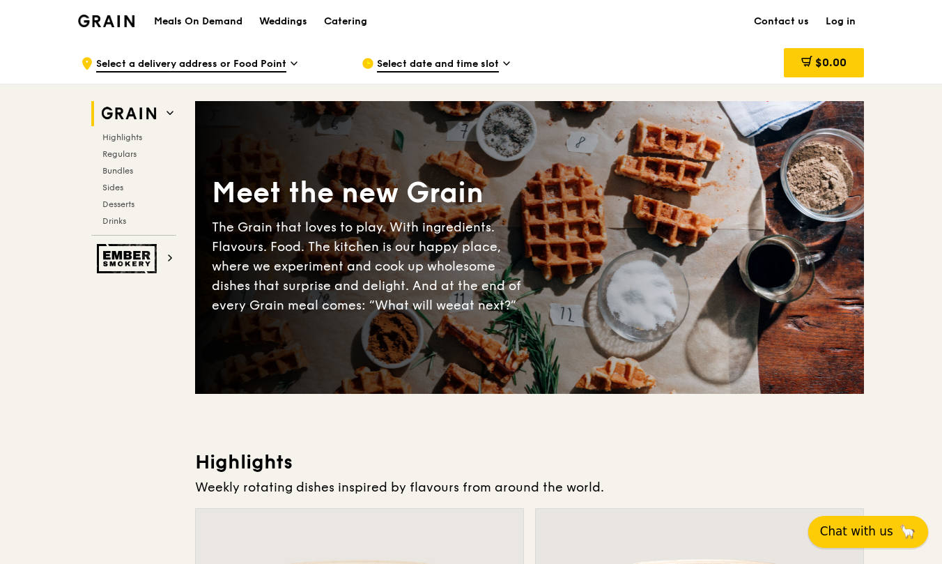
click at [867, 528] on span "Chat with us" at bounding box center [856, 531] width 73 height 17
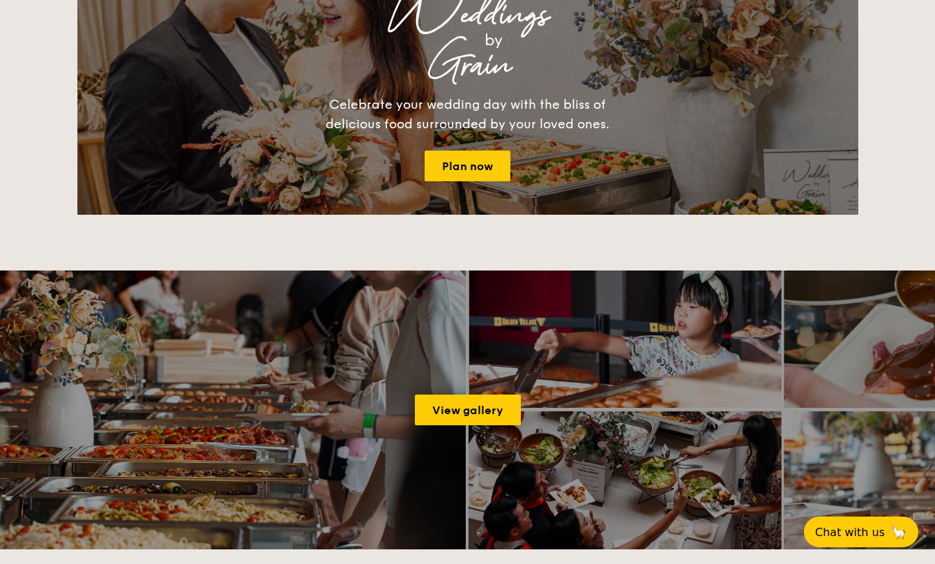
scroll to position [1475, 0]
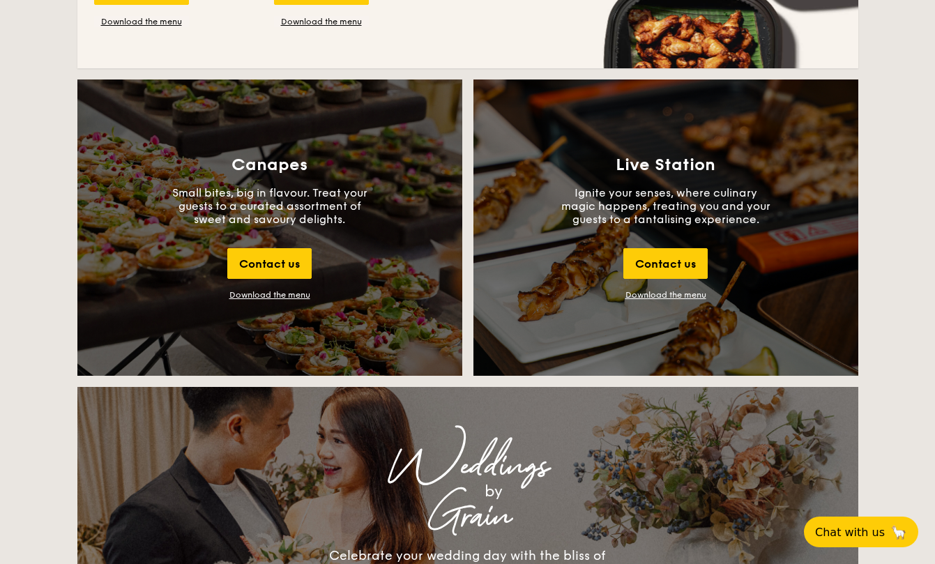
click at [671, 223] on p "Ignite your senses, where culinary magic happens, treating you and your guests …" at bounding box center [665, 206] width 209 height 40
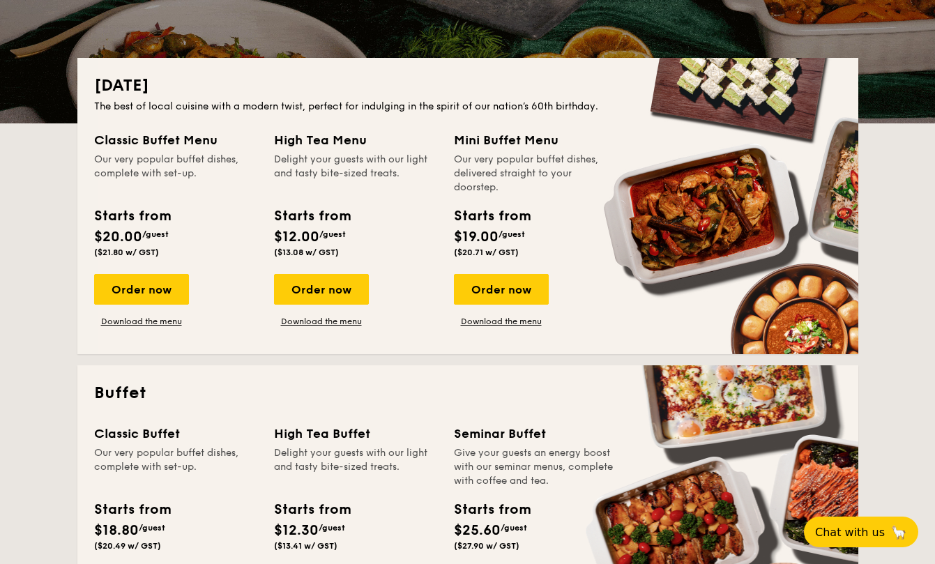
scroll to position [0, 0]
